Goal: Manage account settings

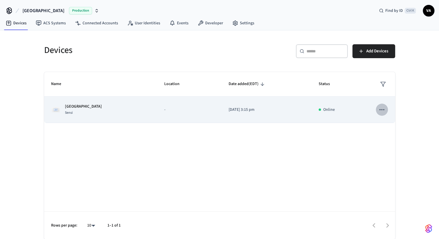
click at [386, 110] on icon "sticky table" at bounding box center [382, 110] width 8 height 8
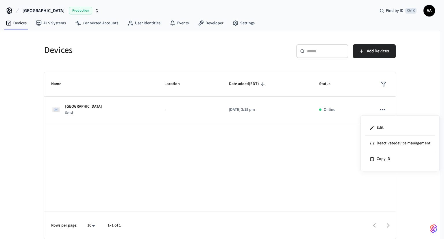
click at [114, 111] on div at bounding box center [222, 119] width 444 height 239
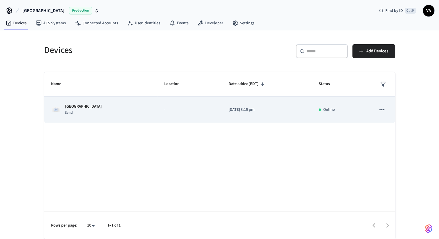
click at [312, 106] on td "Online" at bounding box center [340, 109] width 57 height 26
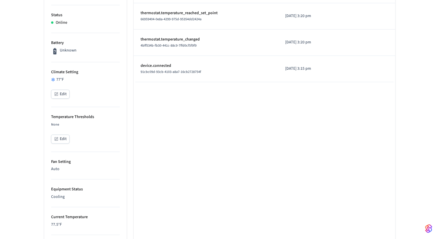
scroll to position [149, 0]
click at [63, 138] on button "Edit" at bounding box center [60, 139] width 18 height 9
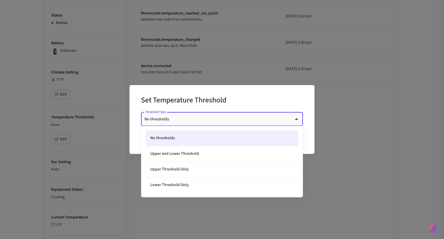
click at [185, 116] on body "Hanover Production Find by ID Ctrl K VA Devices ACS Systems Connected Accounts …" at bounding box center [222, 145] width 444 height 589
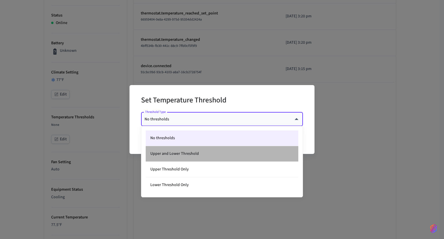
click at [186, 155] on li "Upper and Lower Threshold" at bounding box center [222, 154] width 153 height 16
type input "****"
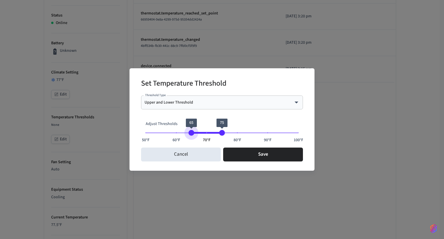
type input "**"
click at [194, 130] on span "66" at bounding box center [195, 133] width 6 height 6
type input "**"
drag, startPoint x: 229, startPoint y: 129, endPoint x: 225, endPoint y: 131, distance: 4.1
click at [225, 131] on span "50°F 60°F 70°F 80°F 90°F 100°F 66 76" at bounding box center [222, 132] width 153 height 9
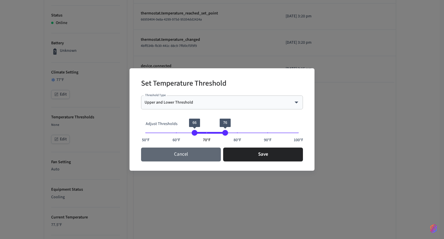
click at [203, 153] on button "Cancel" at bounding box center [181, 154] width 80 height 14
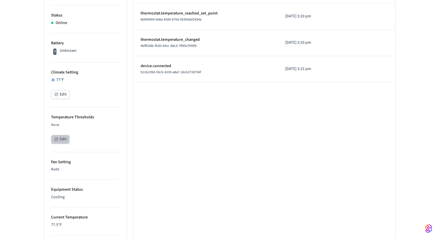
click at [62, 140] on button "Edit" at bounding box center [60, 139] width 18 height 9
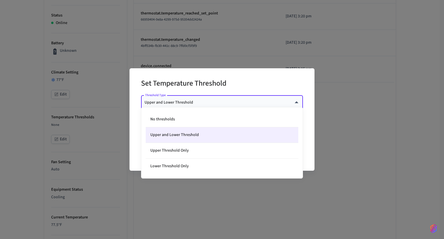
click at [189, 100] on body "Hanover Production Find by ID Ctrl K VA Devices ACS Systems Connected Accounts …" at bounding box center [222, 145] width 444 height 589
click at [274, 26] on div at bounding box center [222, 119] width 444 height 239
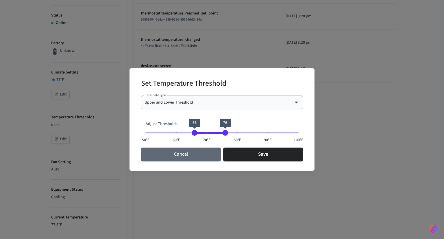
click at [177, 152] on button "Cancel" at bounding box center [181, 154] width 80 height 14
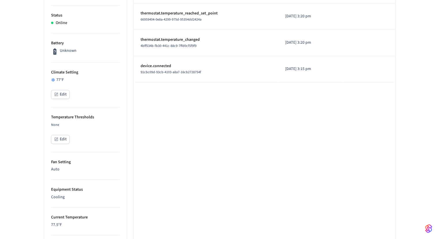
click at [60, 97] on button "Edit" at bounding box center [60, 94] width 18 height 9
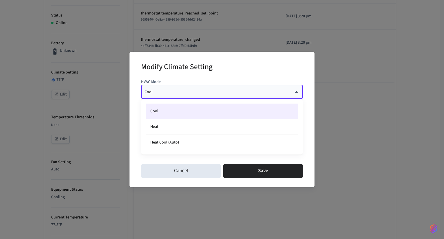
click at [187, 93] on body "Hanover Production Find by ID Ctrl K VA Devices ACS Systems Connected Accounts …" at bounding box center [222, 145] width 444 height 589
click at [187, 93] on div at bounding box center [222, 119] width 444 height 239
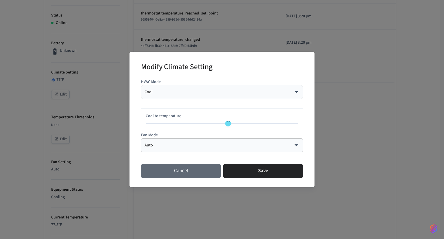
click at [181, 171] on button "Cancel" at bounding box center [181, 171] width 80 height 14
